Goal: Transaction & Acquisition: Purchase product/service

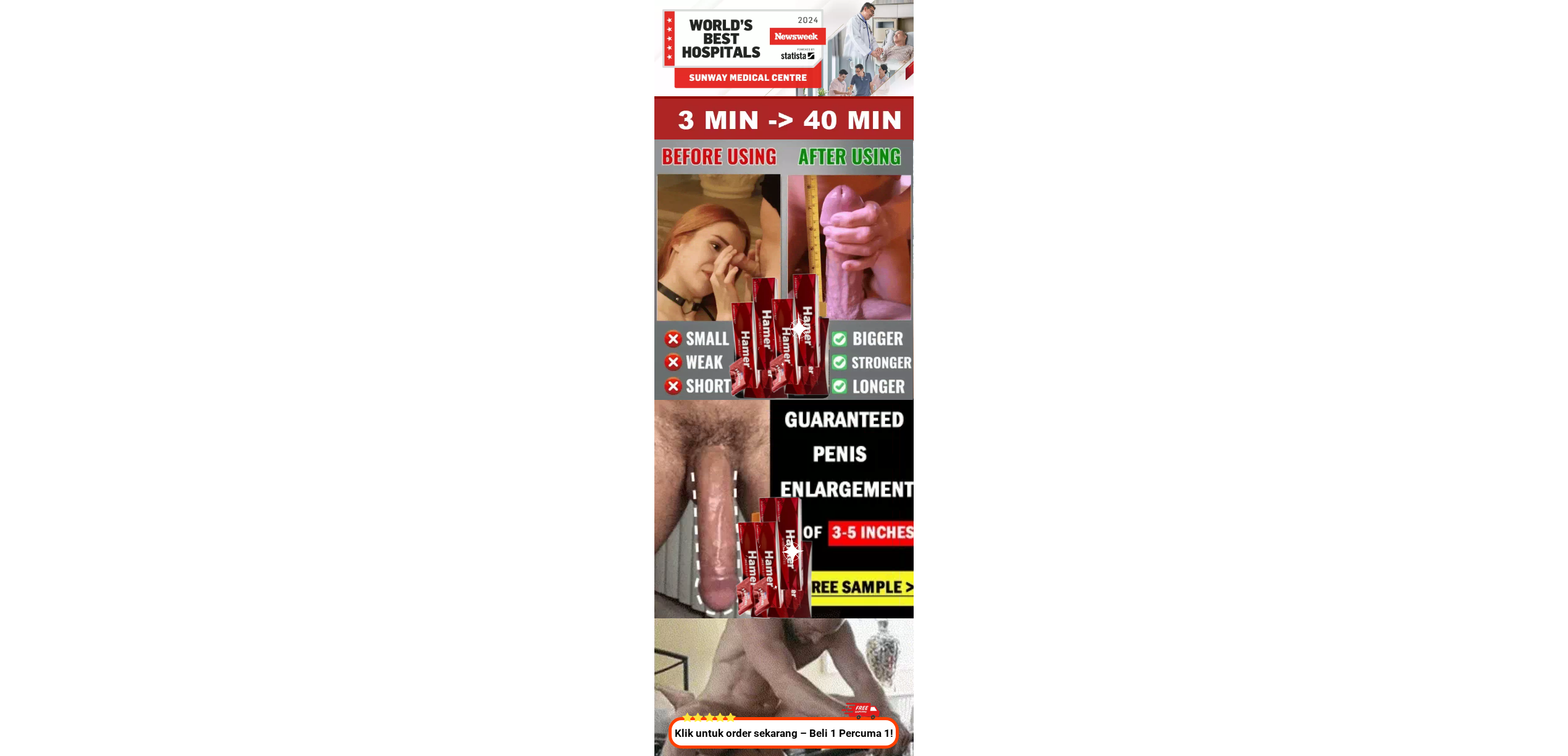
click at [803, 744] on div at bounding box center [780, 732] width 228 height 31
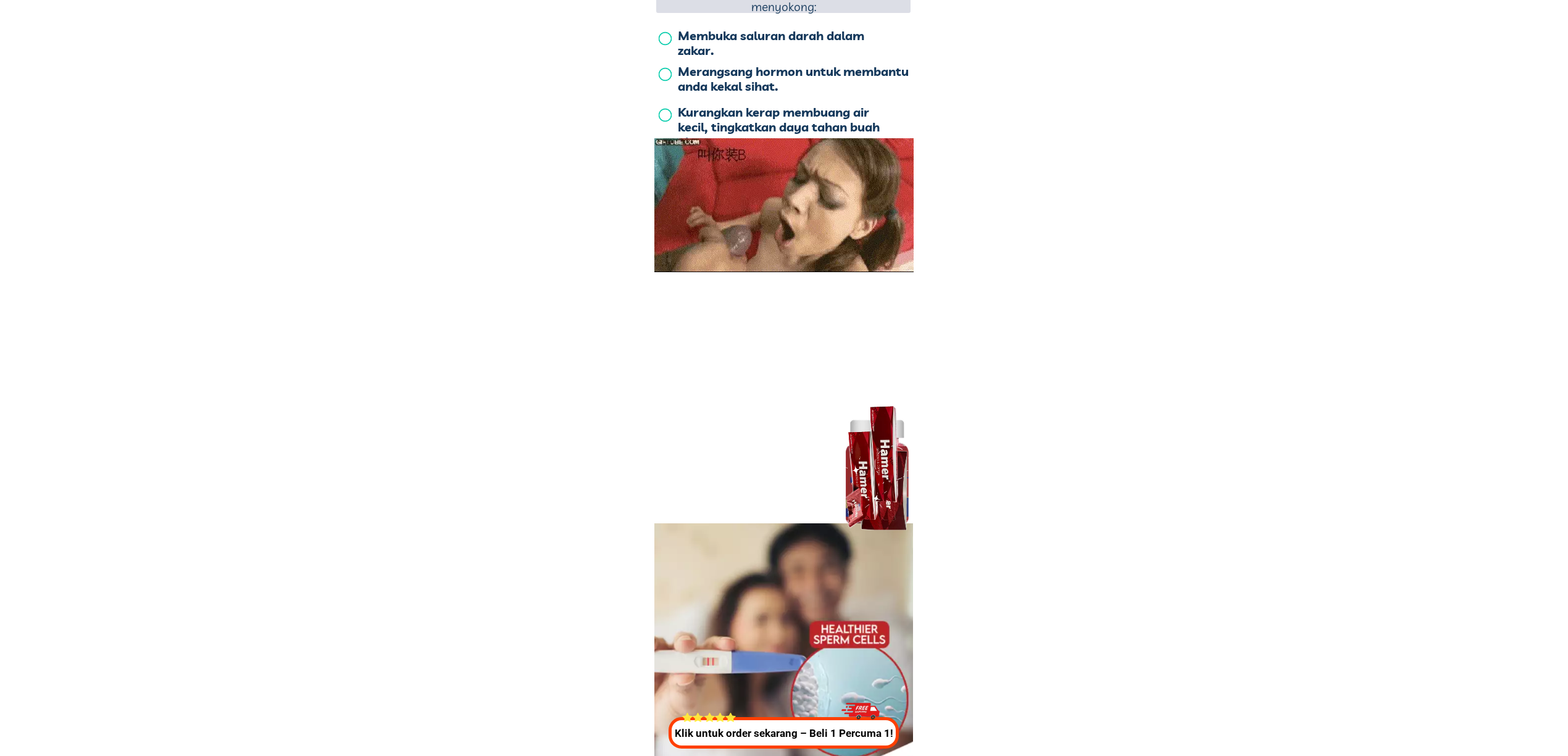
scroll to position [4590, 0]
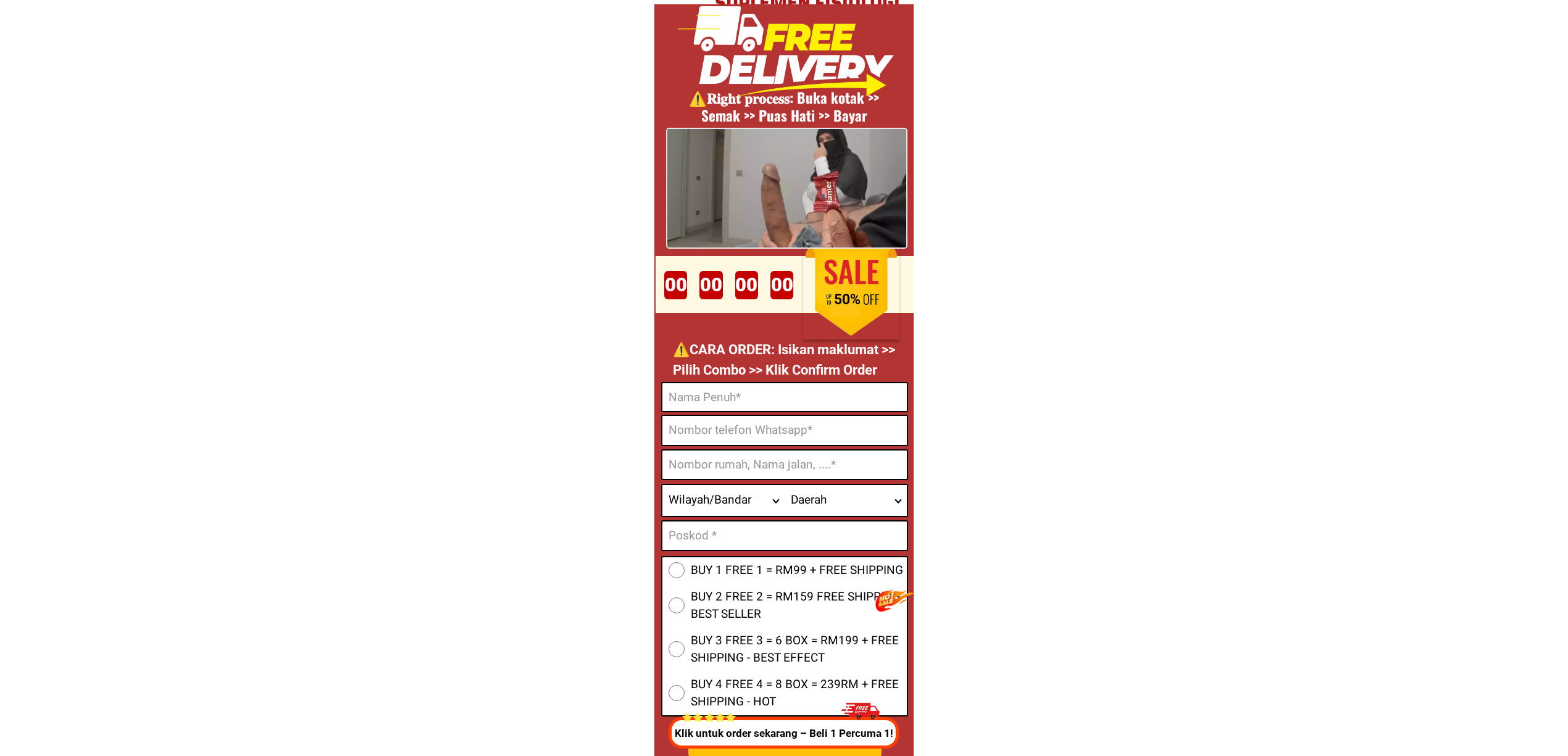
click at [768, 430] on input "Input phone_number" at bounding box center [784, 431] width 244 height 29
paste input "012-2679578"
type input "012-2679578"
click at [856, 379] on p "⚠️️CARA ORDER: Isikan maklumat >> Pilih Combo >> Klik Confirm Order" at bounding box center [787, 359] width 228 height 41
click at [756, 401] on input "Input full_name" at bounding box center [784, 397] width 244 height 28
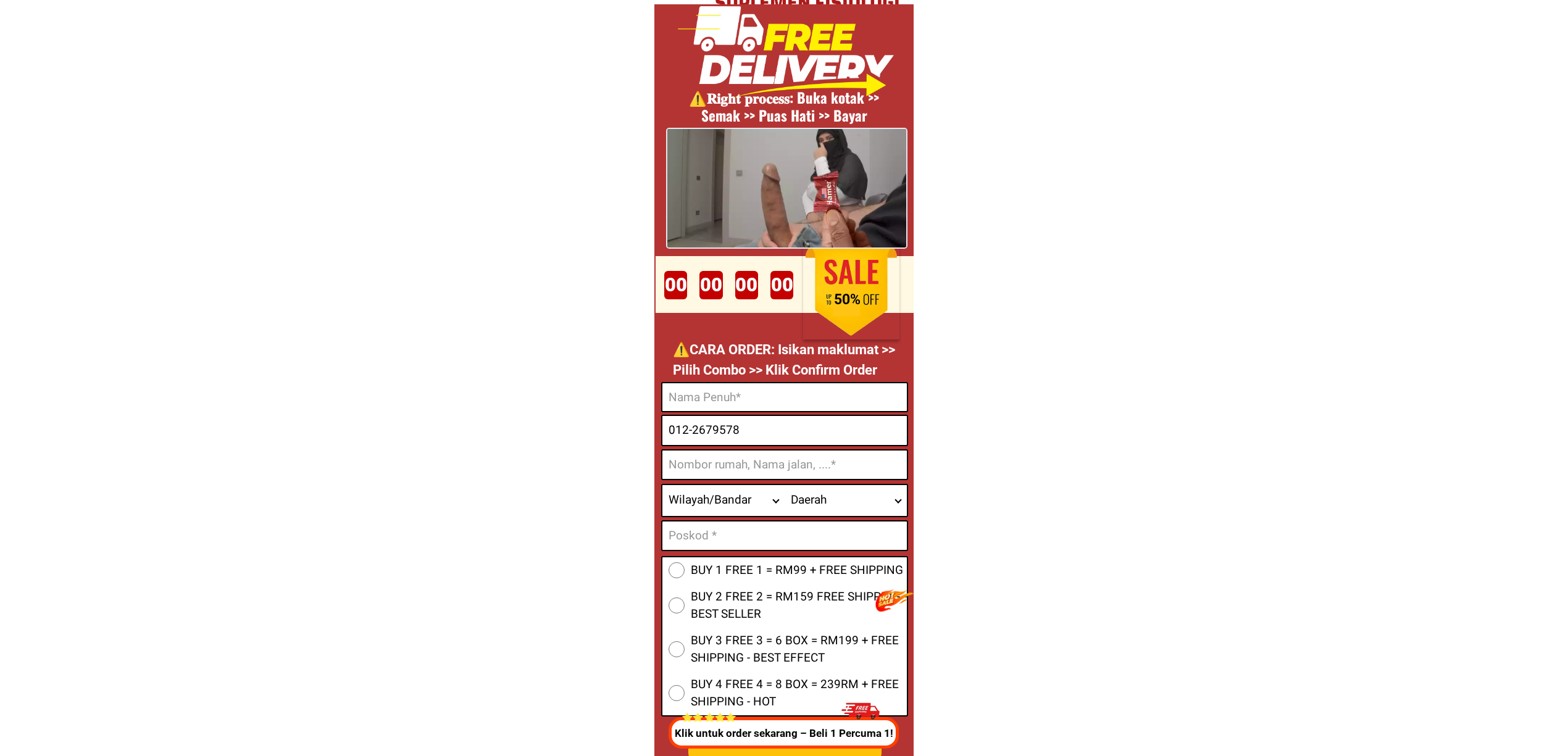
paste input "[PERSON_NAME]"
type input "[PERSON_NAME]"
drag, startPoint x: 749, startPoint y: 407, endPoint x: 766, endPoint y: 413, distance: 18.0
click at [750, 407] on input "[PERSON_NAME]" at bounding box center [784, 397] width 244 height 28
click at [810, 430] on input "012-2679578" at bounding box center [784, 431] width 244 height 29
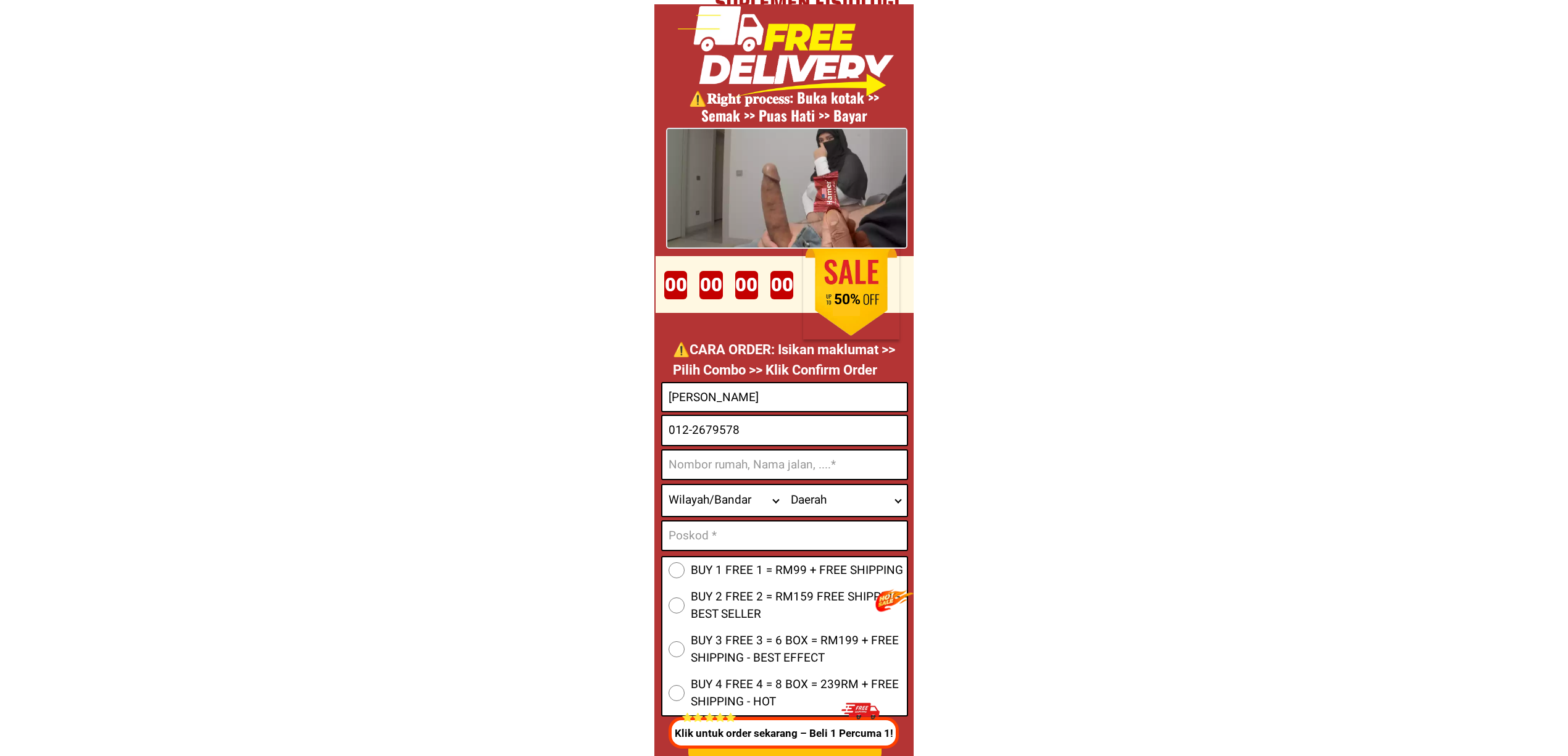
click at [759, 467] on input "Input address" at bounding box center [784, 465] width 244 height 29
paste input "Lot [GEOGRAPHIC_DATA], Kanchong Darat"
type input "Lot [GEOGRAPHIC_DATA], Kanchong Darat"
click at [736, 514] on select "Wilayah/[GEOGRAPHIC_DATA] [GEOGRAPHIC_DATA] [GEOGRAPHIC_DATA] [GEOGRAPHIC_DATA]…" at bounding box center [724, 500] width 123 height 30
select select "60_R2932285"
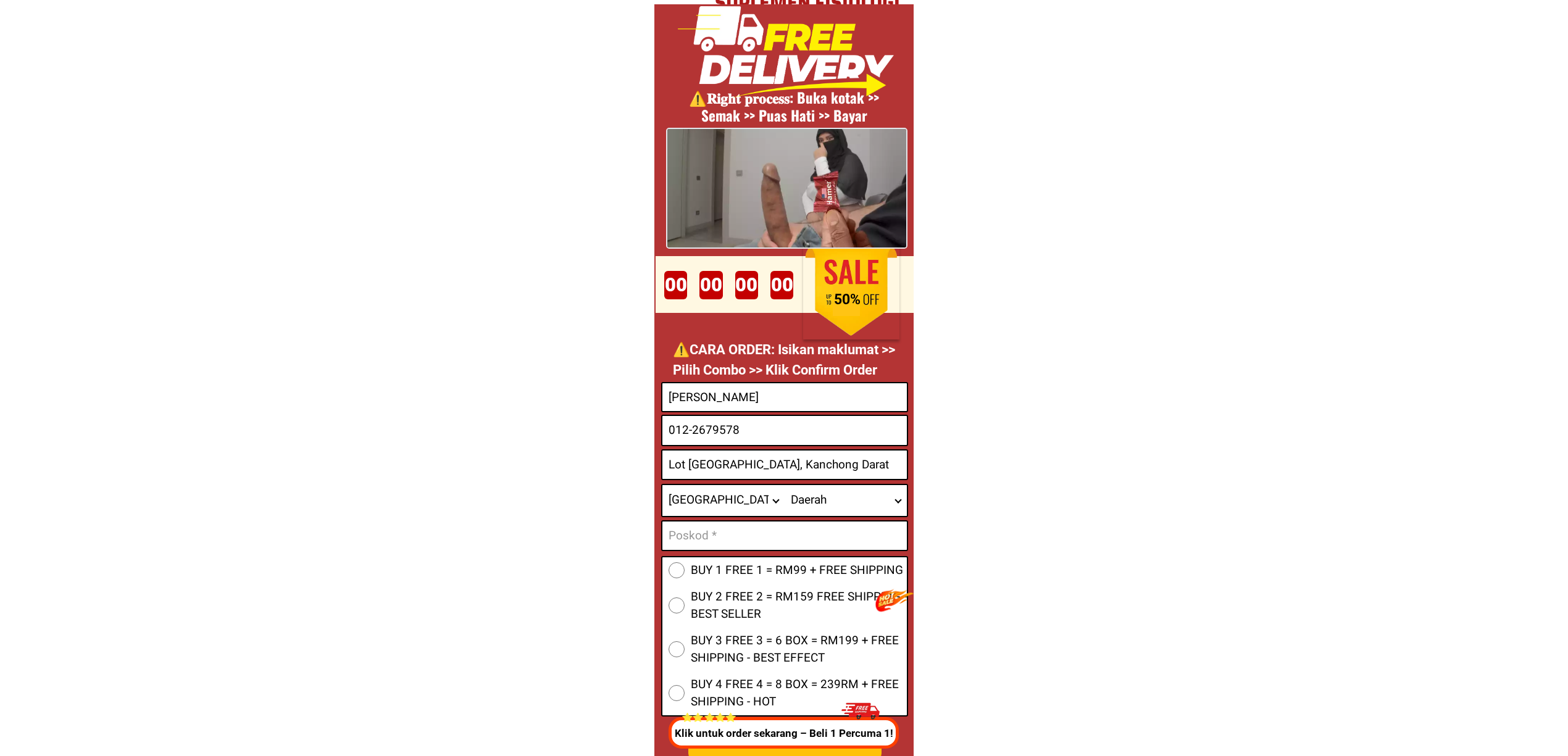
click at [663, 485] on select "Wilayah/[GEOGRAPHIC_DATA] [GEOGRAPHIC_DATA] [GEOGRAPHIC_DATA] [GEOGRAPHIC_DATA]…" at bounding box center [724, 500] width 123 height 30
click at [830, 494] on select "Daerah Ampang [GEOGRAPHIC_DATA] [GEOGRAPHIC_DATA] [GEOGRAPHIC_DATA] [GEOGRAPHIC…" at bounding box center [845, 500] width 123 height 30
select select "60_R6000051"
click at [784, 485] on select "Daerah Ampang [GEOGRAPHIC_DATA] [GEOGRAPHIC_DATA] [GEOGRAPHIC_DATA] [GEOGRAPHIC…" at bounding box center [845, 500] width 123 height 30
click at [799, 522] on input "Input text_input_1" at bounding box center [784, 536] width 244 height 29
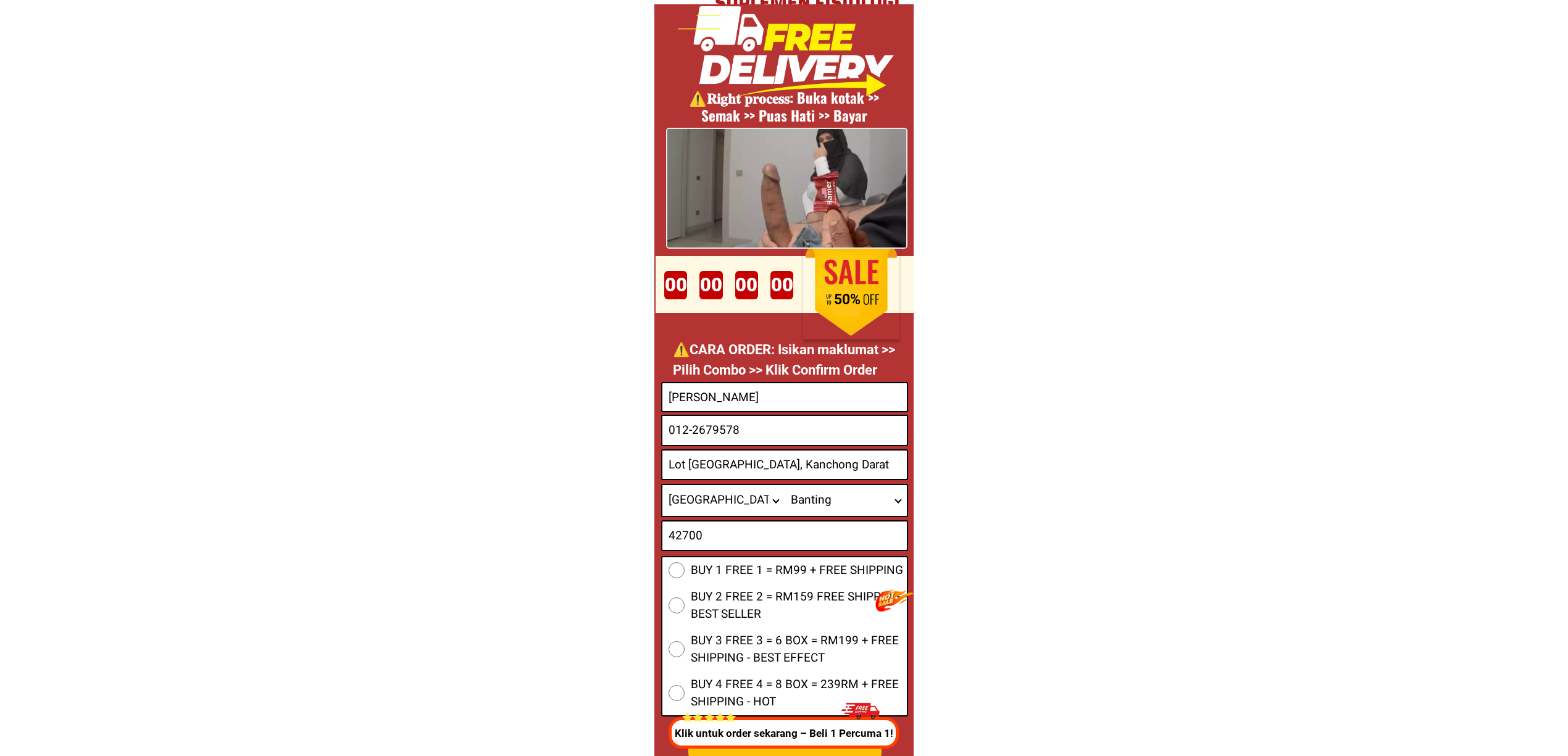
type input "42700"
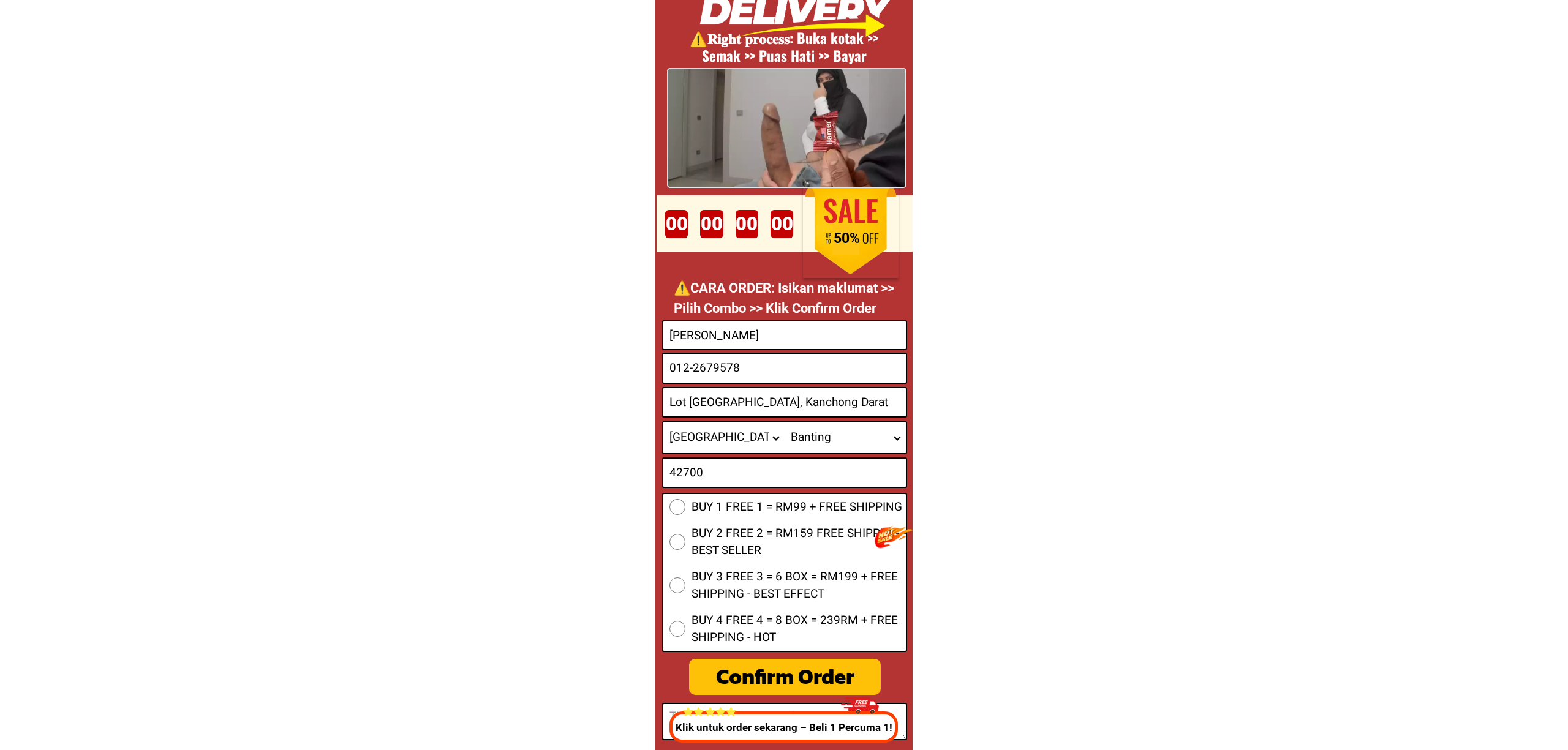
scroll to position [4717, 0]
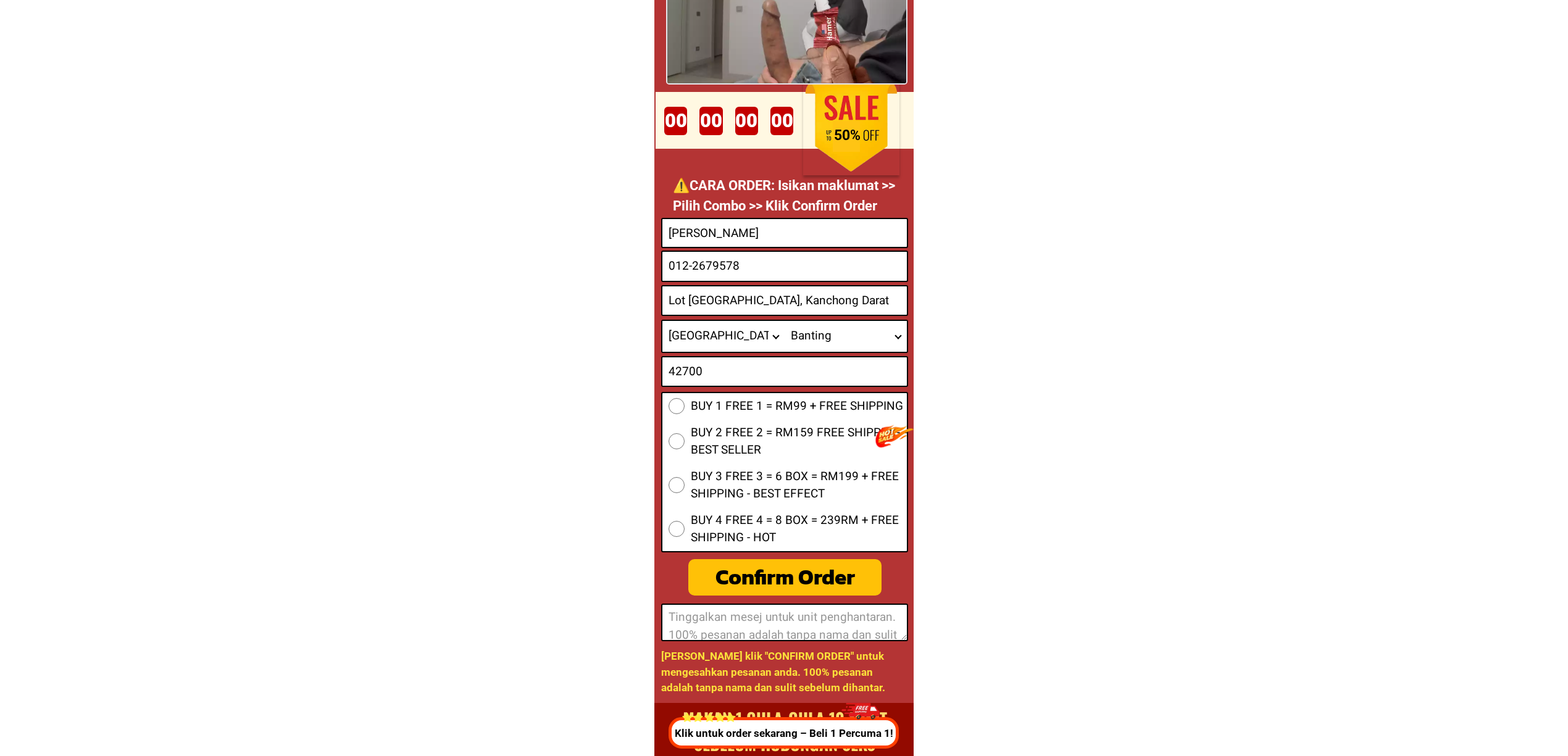
click at [814, 295] on input "Lot [GEOGRAPHIC_DATA], Kanchong Darat" at bounding box center [784, 300] width 244 height 29
click at [759, 409] on span "BUY 1 FREE 1 = RM99 + FREE SHIPPING" at bounding box center [796, 406] width 212 height 18
click at [685, 409] on input "BUY 1 FREE 1 = RM99 + FREE SHIPPING" at bounding box center [676, 406] width 16 height 16
click at [746, 561] on div "Confirm Order" at bounding box center [785, 577] width 194 height 32
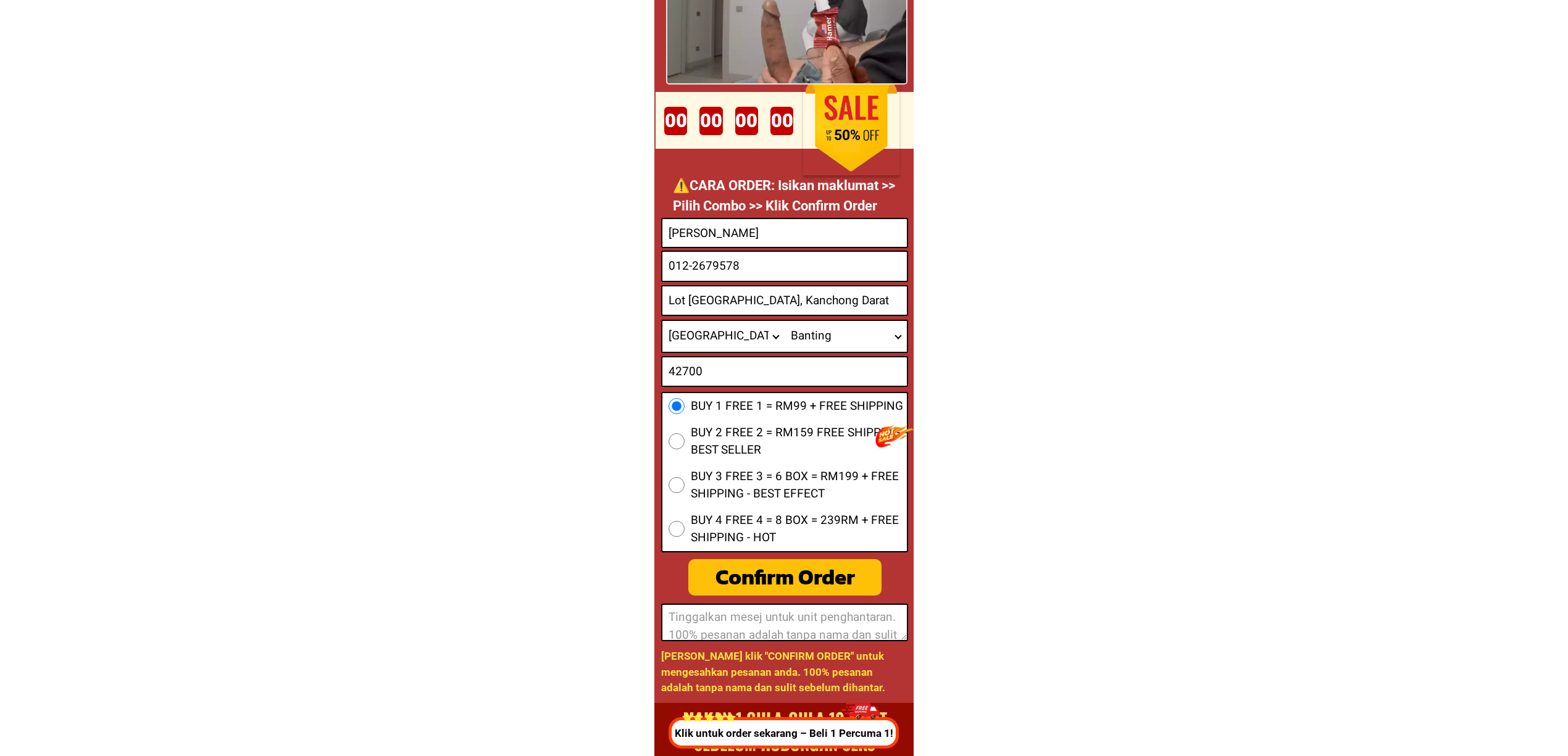
radio input "true"
click at [696, 262] on input "012-2679578" at bounding box center [784, 266] width 244 height 29
type input "0122679578"
click at [802, 578] on div "Confirm Order" at bounding box center [785, 577] width 194 height 32
radio input "true"
